Goal: Transaction & Acquisition: Purchase product/service

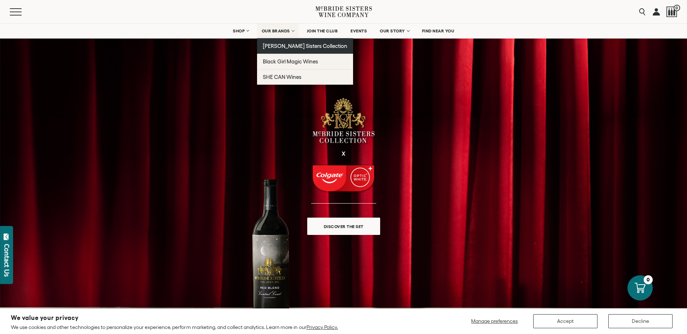
click at [285, 43] on span "[PERSON_NAME] Sisters Collection" at bounding box center [305, 46] width 85 height 6
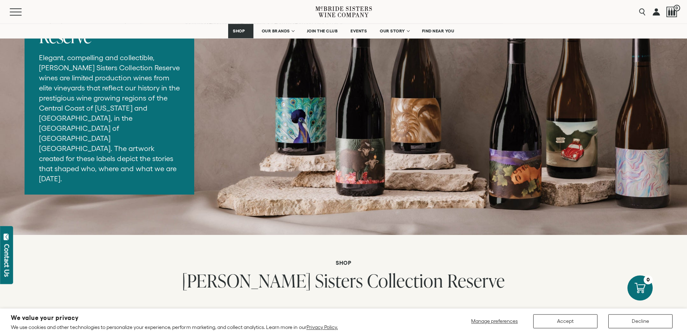
scroll to position [747, 0]
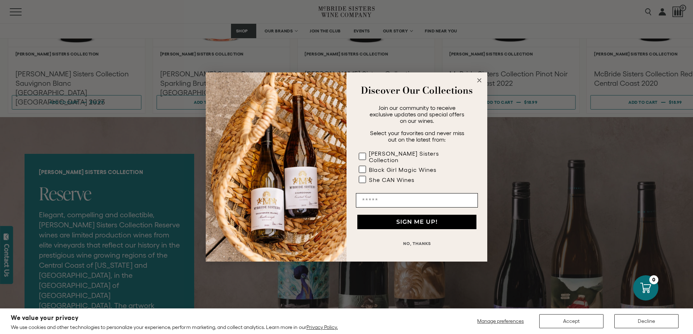
click at [479, 82] on circle "Close dialog" at bounding box center [479, 80] width 8 height 8
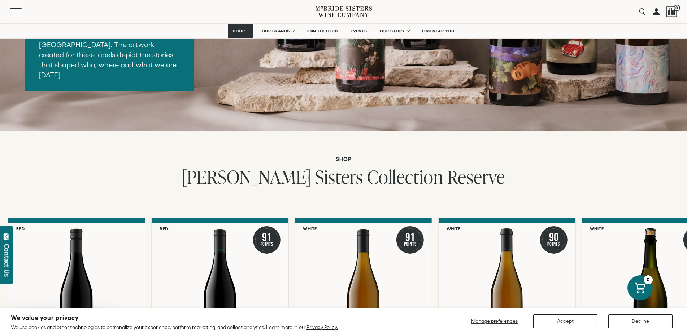
scroll to position [1007, 0]
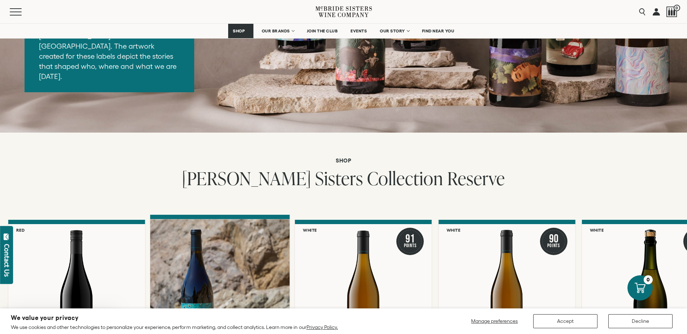
click at [238, 219] on div at bounding box center [220, 288] width 140 height 139
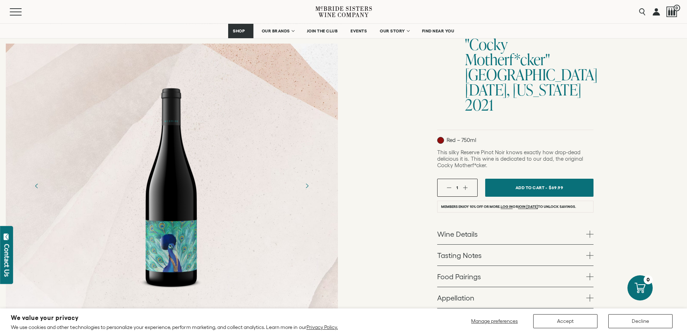
scroll to position [97, 0]
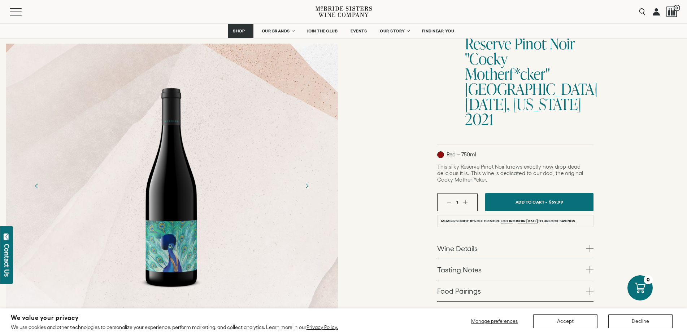
click at [175, 183] on div at bounding box center [171, 186] width 75 height 216
click at [313, 180] on icon "Next" at bounding box center [306, 186] width 13 height 13
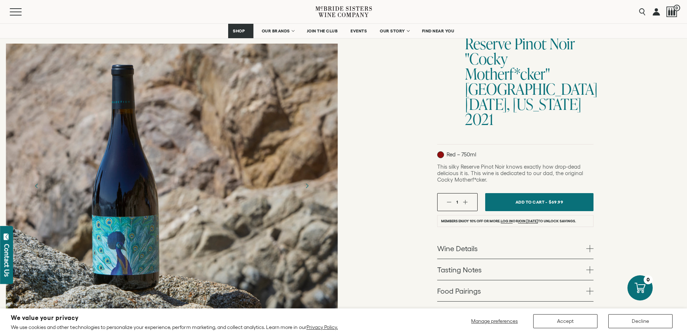
click at [140, 178] on div at bounding box center [172, 186] width 332 height 285
click at [389, 114] on div "McBride Sisters Reserve Wines McBride Sisters Collection Reserve Pinot Noir "Co…" at bounding box center [516, 179] width 344 height 435
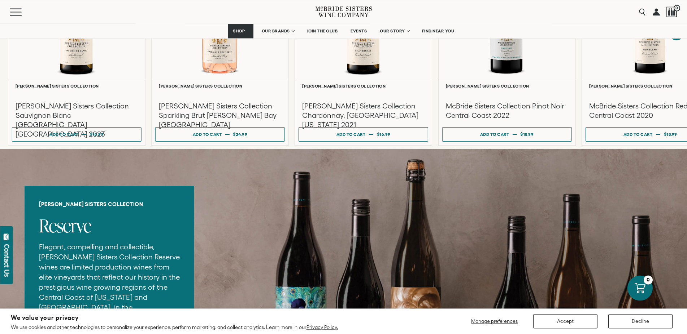
scroll to position [747, 0]
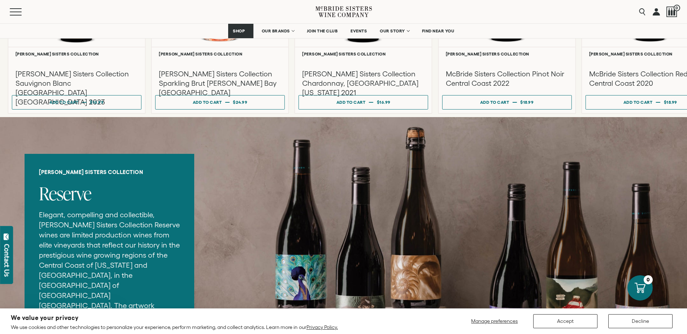
click at [333, 178] on icon at bounding box center [343, 236] width 687 height 239
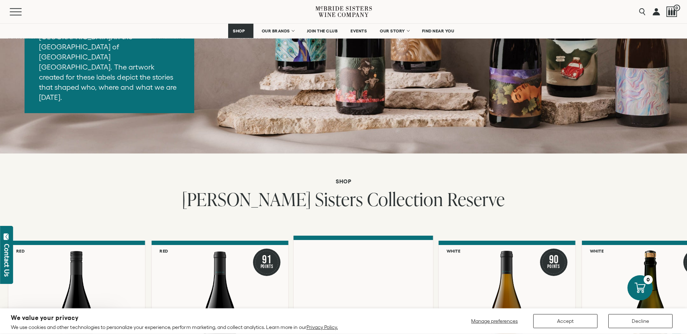
scroll to position [1072, 0]
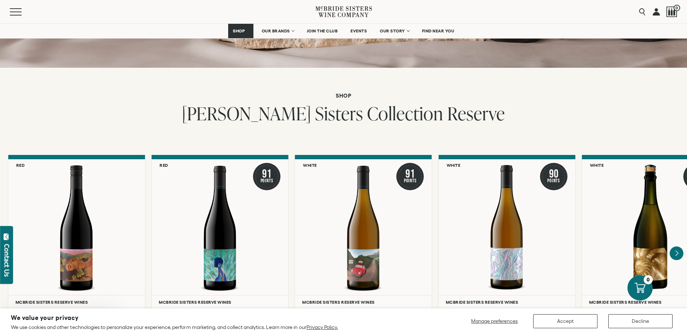
click at [374, 213] on div "**********" at bounding box center [343, 253] width 687 height 197
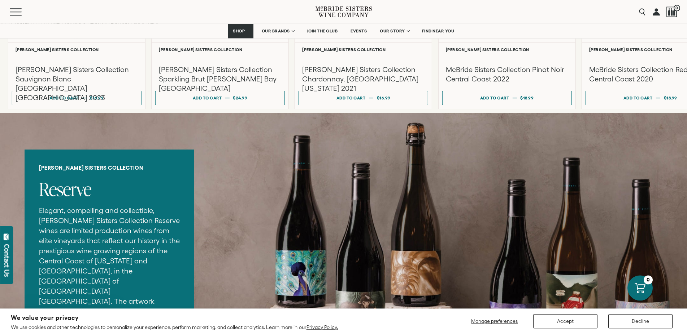
scroll to position [747, 0]
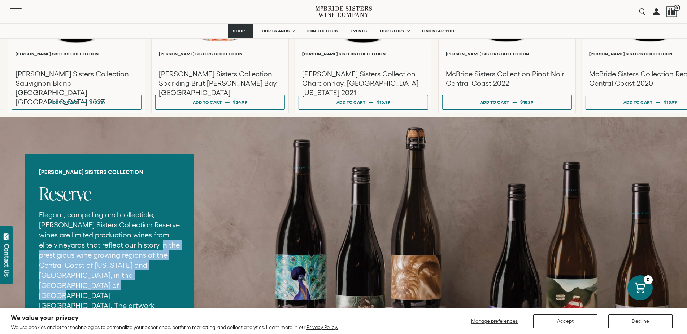
drag, startPoint x: 49, startPoint y: 170, endPoint x: 65, endPoint y: 198, distance: 32.0
click at [65, 210] on p "Elegant, compelling and collectible, [PERSON_NAME] Sisters Collection Reserve w…" at bounding box center [109, 275] width 141 height 131
copy p "prestigious wine growing regions of the Central Coast of California and Central…"
